Goal: Information Seeking & Learning: Learn about a topic

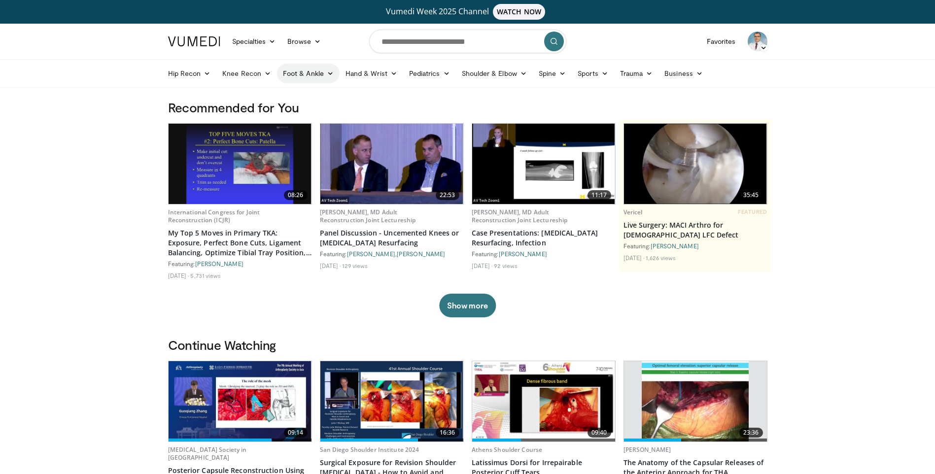
click at [300, 72] on link "Foot & Ankle" at bounding box center [308, 74] width 63 height 20
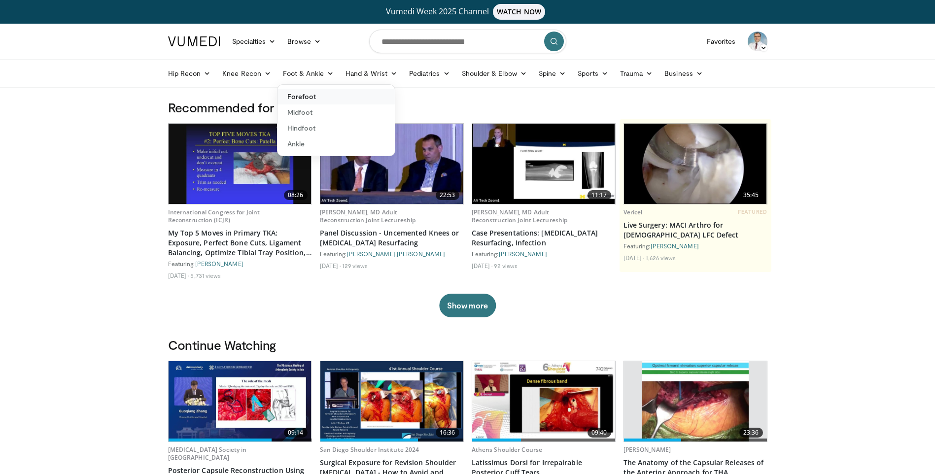
click at [305, 95] on link "Forefoot" at bounding box center [336, 97] width 117 height 16
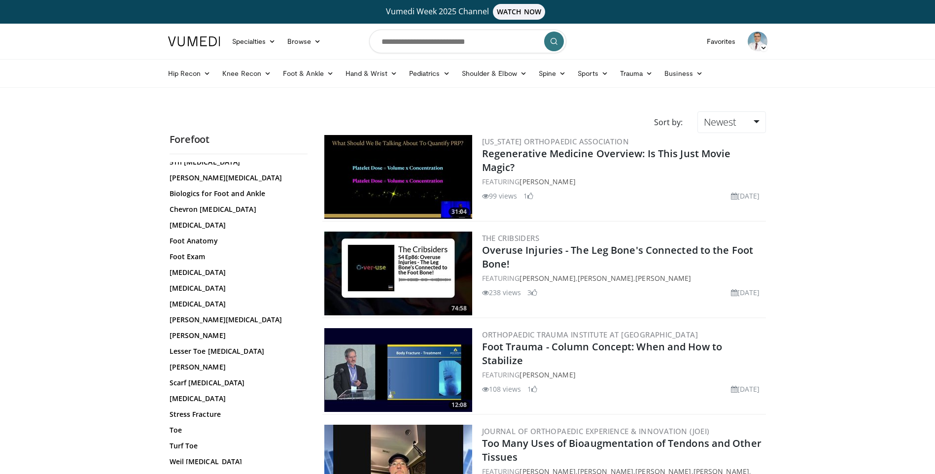
scroll to position [101, 0]
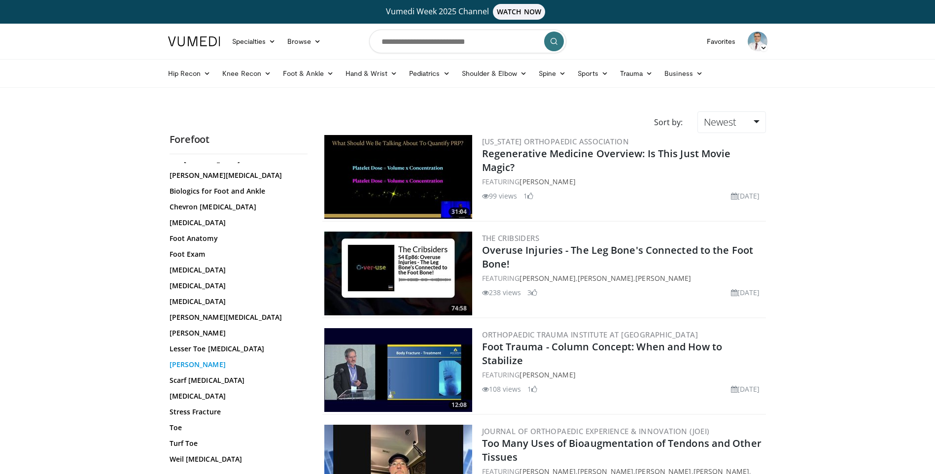
click at [207, 365] on link "Morton Neuroma" at bounding box center [236, 365] width 133 height 10
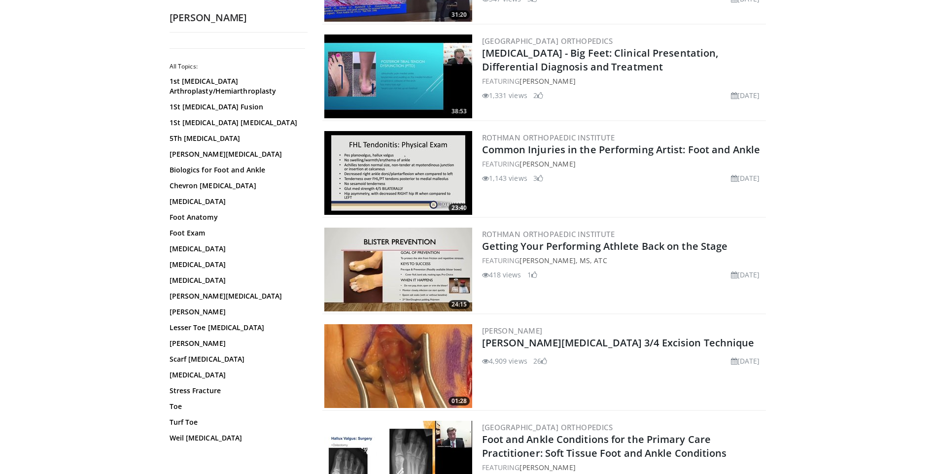
scroll to position [247, 0]
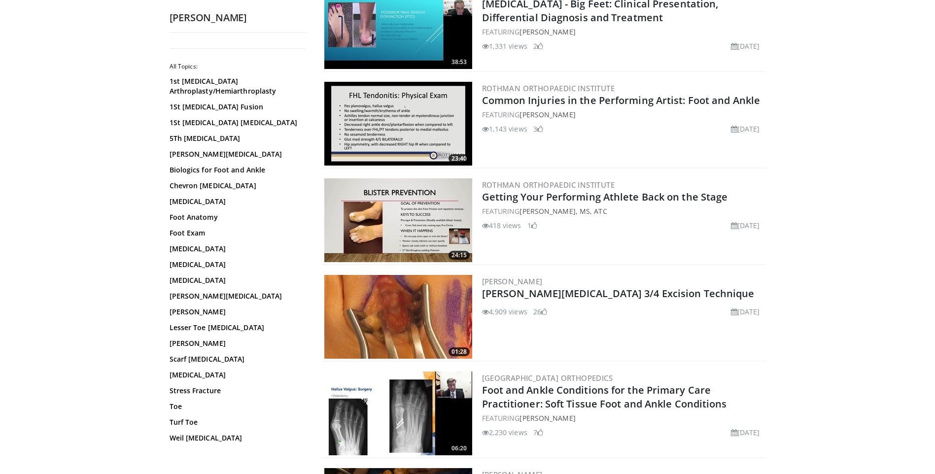
click at [417, 312] on img at bounding box center [398, 317] width 148 height 84
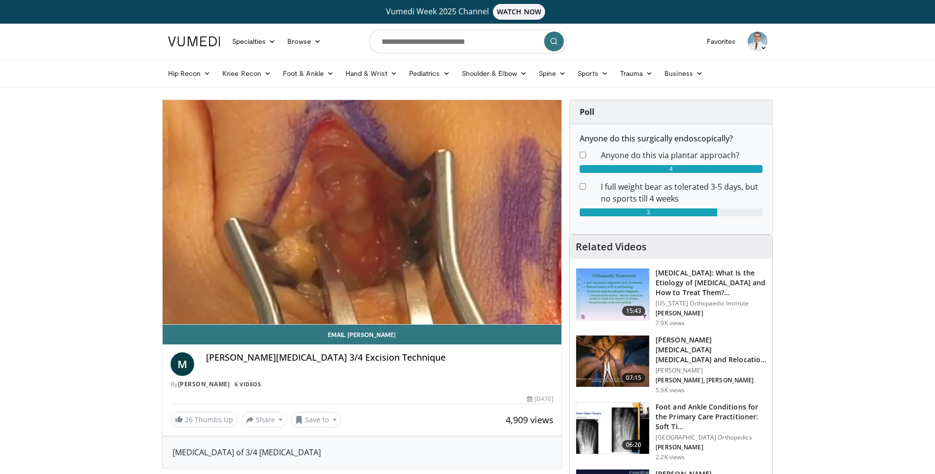
click at [682, 342] on h3 "[PERSON_NAME][MEDICAL_DATA] [MEDICAL_DATA] and Relocation Technique" at bounding box center [711, 350] width 111 height 30
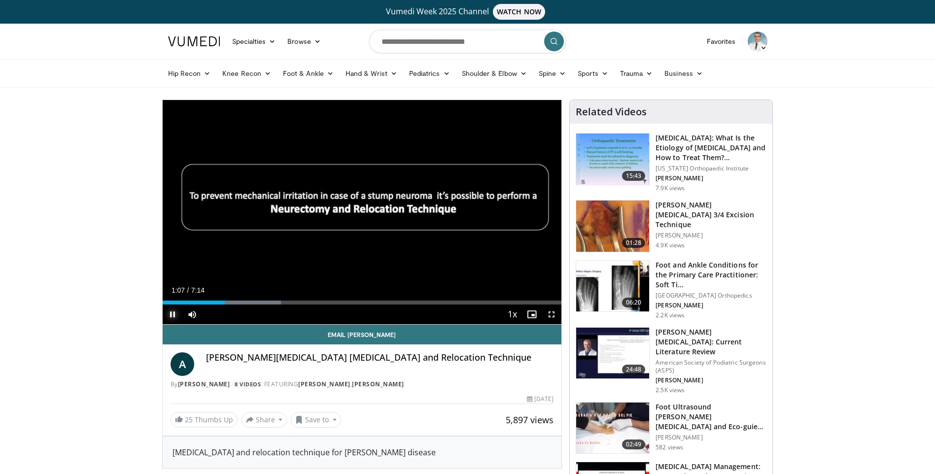
click at [169, 315] on span "Video Player" at bounding box center [173, 315] width 20 height 20
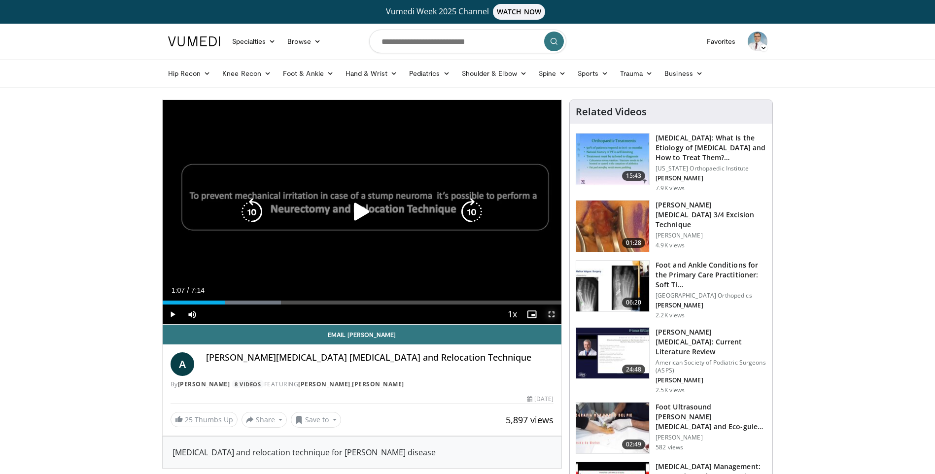
drag, startPoint x: 554, startPoint y: 316, endPoint x: 553, endPoint y: 357, distance: 40.4
click at [554, 317] on span "Video Player" at bounding box center [552, 315] width 20 height 20
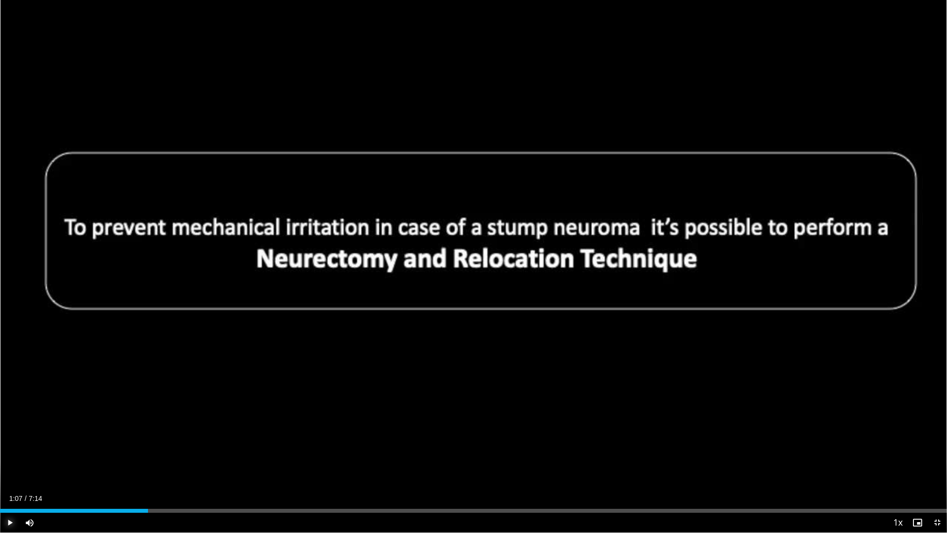
click at [9, 474] on span "Video Player" at bounding box center [10, 522] width 20 height 20
click at [6, 474] on span "Video Player" at bounding box center [10, 522] width 20 height 20
click at [5, 474] on span "Video Player" at bounding box center [10, 522] width 20 height 20
click at [12, 474] on span "Video Player" at bounding box center [10, 522] width 20 height 20
click at [10, 474] on span "Video Player" at bounding box center [10, 522] width 20 height 20
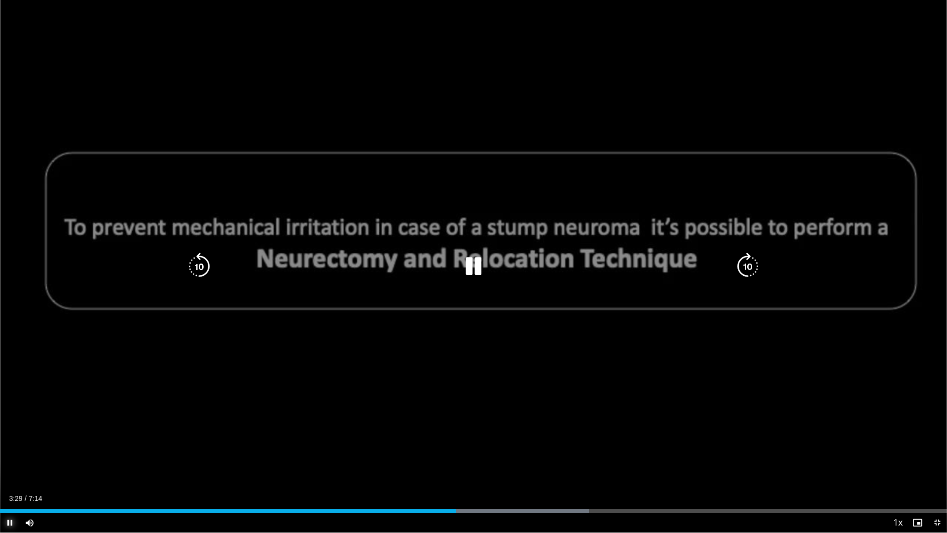
click at [8, 474] on span "Video Player" at bounding box center [10, 522] width 20 height 20
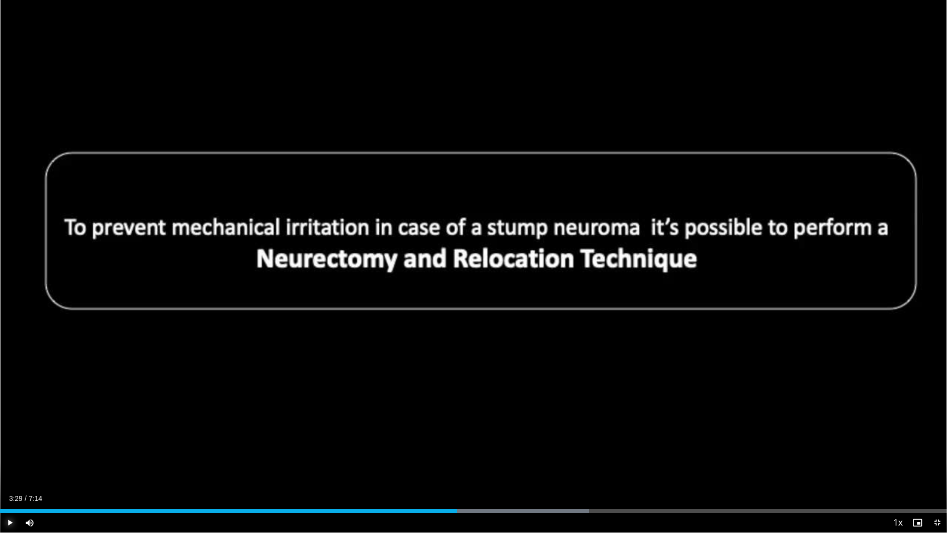
click at [9, 474] on span "Video Player" at bounding box center [10, 522] width 20 height 20
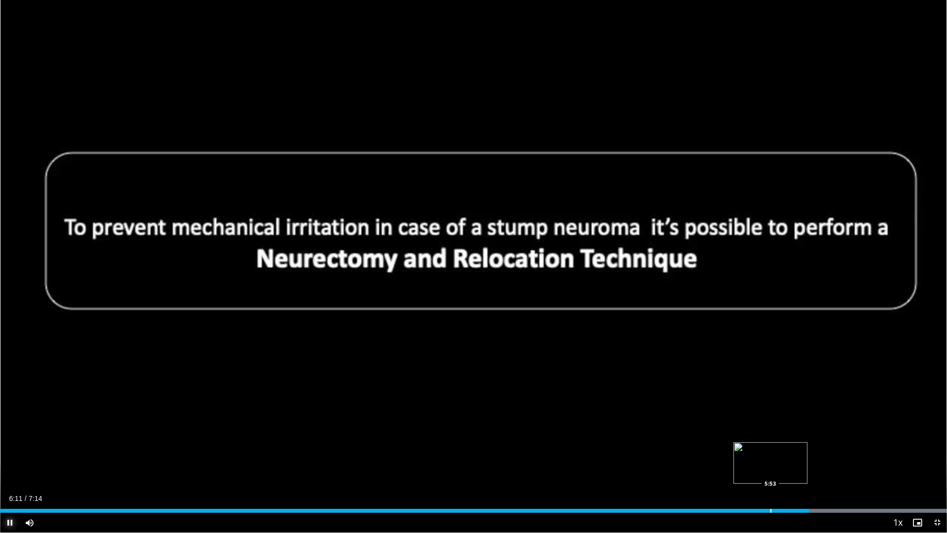
click at [770, 474] on div "Progress Bar" at bounding box center [770, 510] width 1 height 4
click at [727, 474] on div "Loaded : 100.00% 5:55 5:34" at bounding box center [473, 510] width 947 height 4
click at [7, 474] on span "Video Player" at bounding box center [10, 522] width 20 height 20
click at [8, 474] on span "Video Player" at bounding box center [10, 522] width 20 height 20
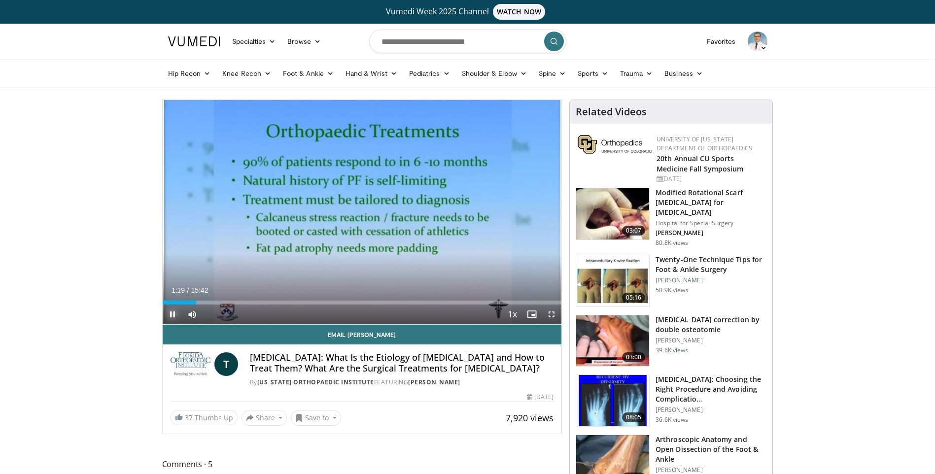
click at [171, 319] on span "Video Player" at bounding box center [173, 315] width 20 height 20
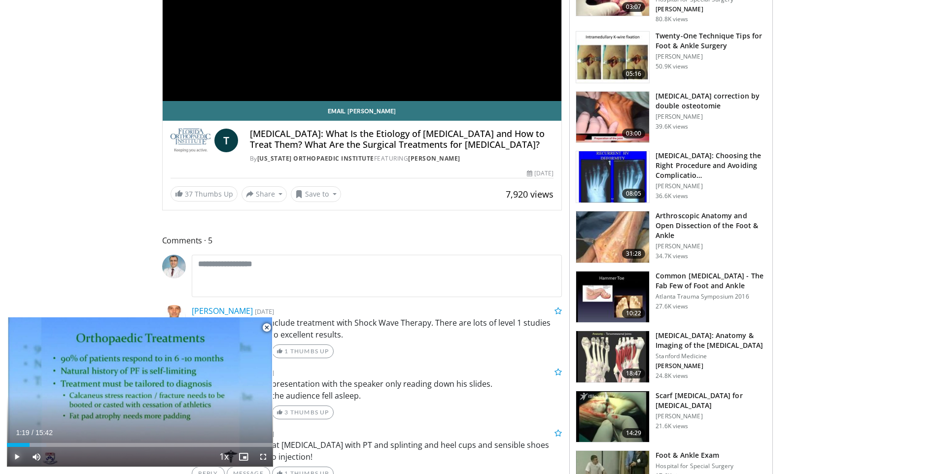
scroll to position [247, 0]
